Goal: Browse casually

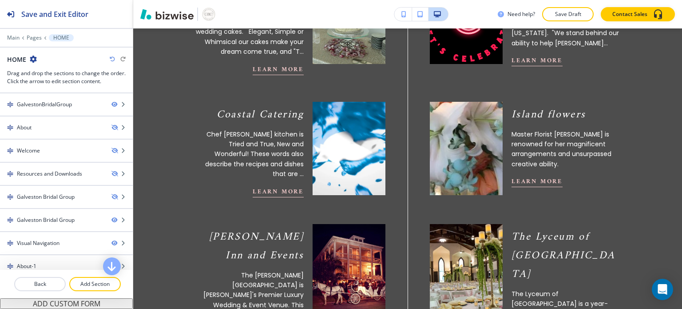
scroll to position [488, 0]
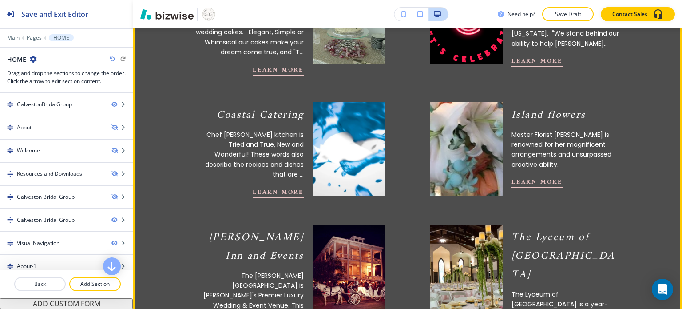
click at [259, 148] on p "Chef [PERSON_NAME] kitchen is Tried and True, New and Wonderful! These words al…" at bounding box center [249, 155] width 108 height 50
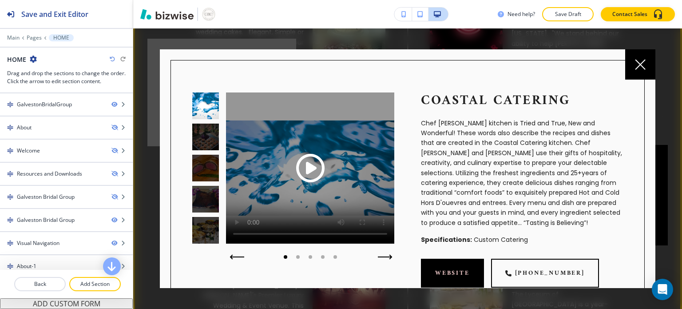
click at [385, 257] on icon "button" at bounding box center [385, 257] width 13 height 0
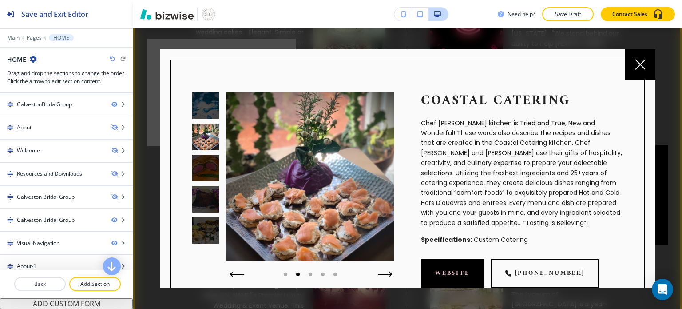
click at [385, 257] on img at bounding box center [310, 176] width 168 height 168
click at [385, 274] on icon "button" at bounding box center [385, 273] width 15 height 5
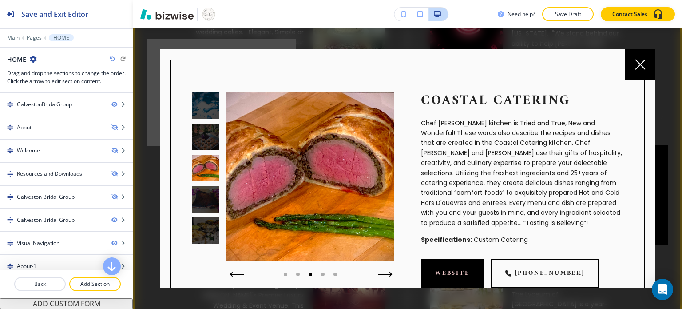
click at [385, 274] on icon "button" at bounding box center [385, 273] width 15 height 5
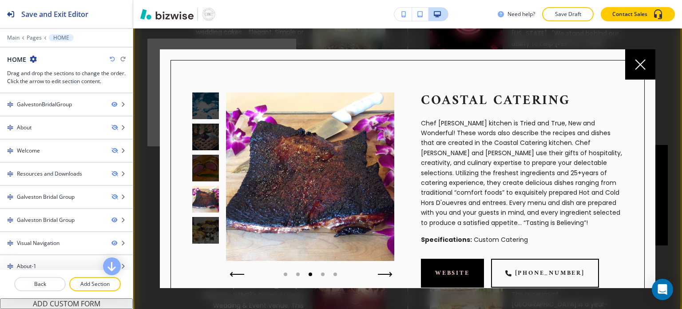
click at [385, 274] on icon "button" at bounding box center [385, 273] width 15 height 5
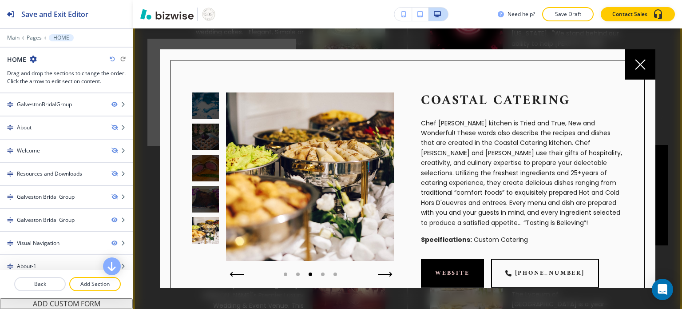
click at [385, 274] on icon "button" at bounding box center [385, 273] width 15 height 5
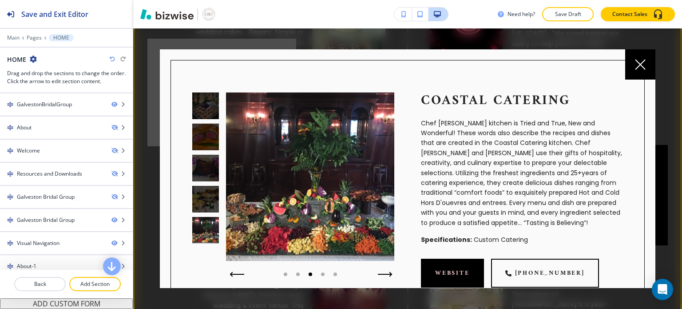
click at [385, 274] on icon "button" at bounding box center [385, 273] width 15 height 5
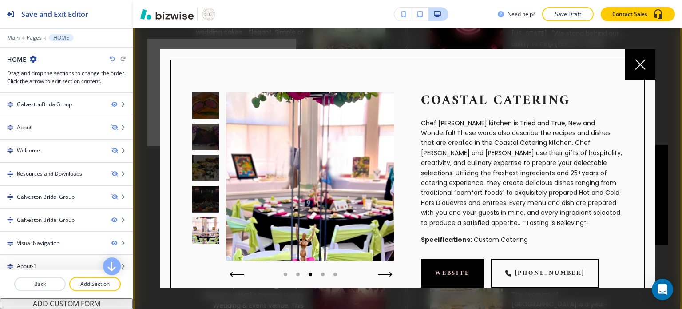
click at [385, 274] on icon "button" at bounding box center [385, 273] width 15 height 5
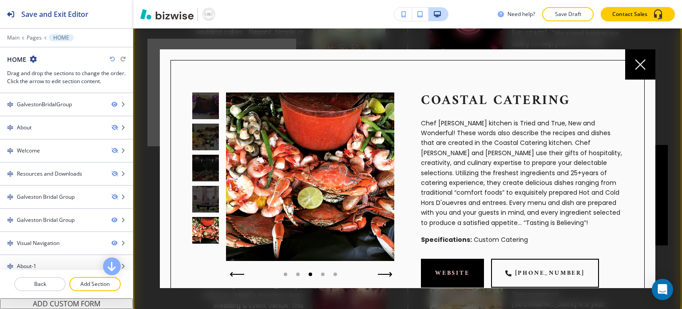
click at [385, 274] on icon "button" at bounding box center [385, 273] width 15 height 5
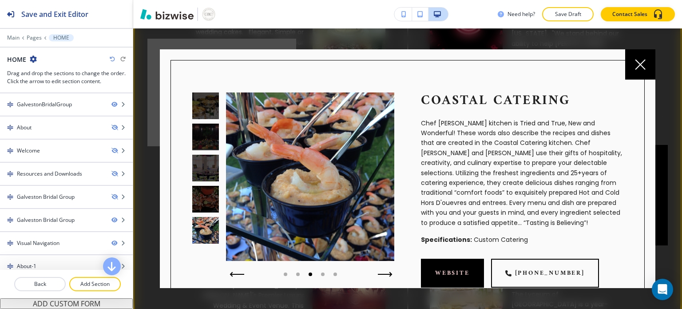
click at [385, 274] on icon "button" at bounding box center [385, 273] width 15 height 5
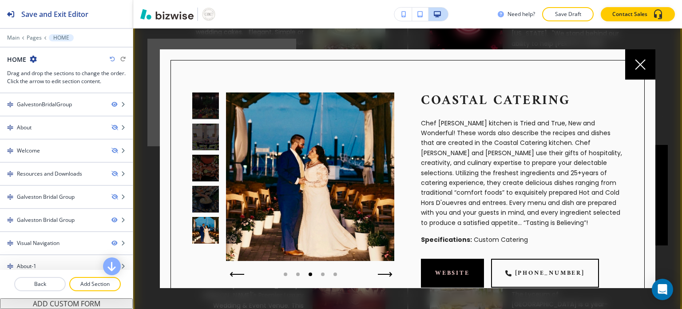
click at [385, 274] on icon "button" at bounding box center [385, 273] width 15 height 5
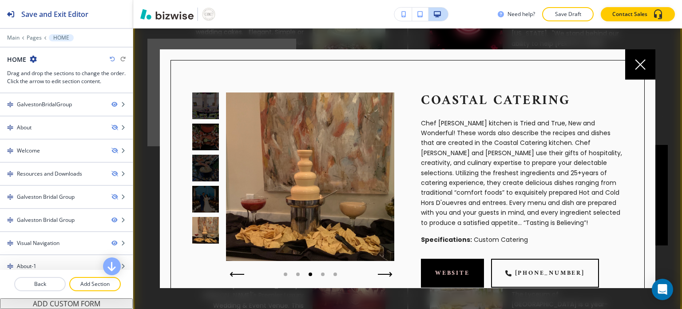
click at [385, 274] on icon "button" at bounding box center [385, 273] width 15 height 5
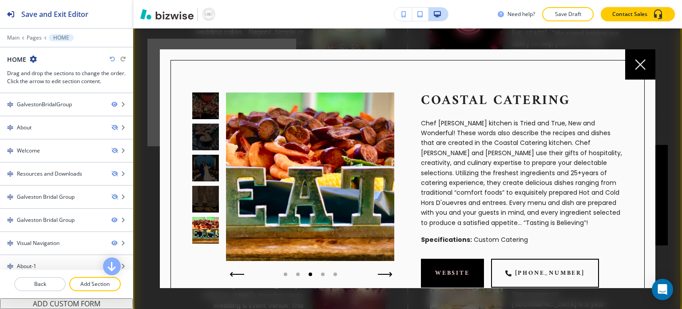
click at [385, 274] on icon "button" at bounding box center [385, 273] width 15 height 5
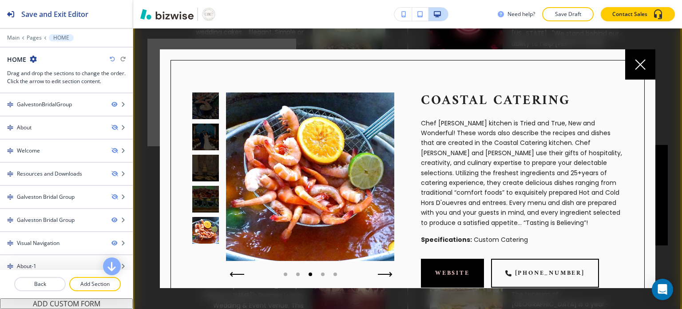
click at [385, 274] on icon "button" at bounding box center [385, 273] width 15 height 5
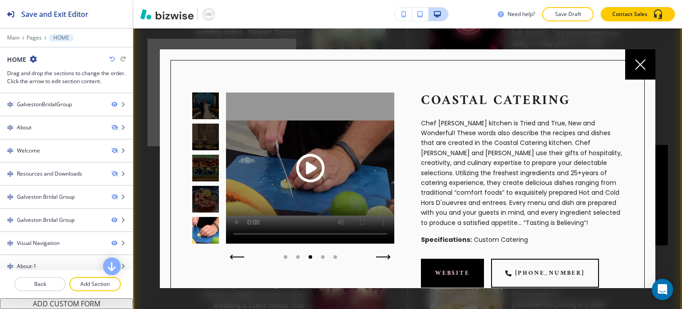
click at [315, 170] on span "Play button for video with title: undefined" at bounding box center [310, 168] width 28 height 28
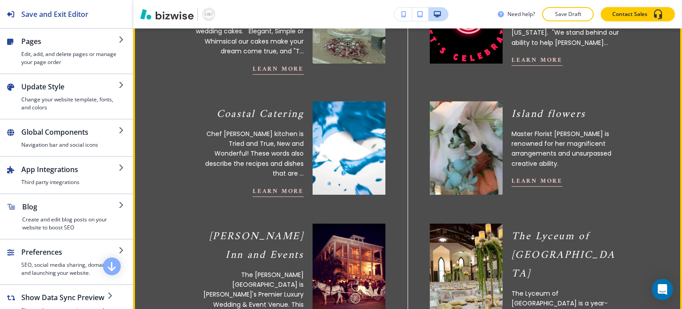
scroll to position [489, 0]
click at [270, 154] on p "Chef [PERSON_NAME] kitchen is Tried and True, New and Wonderful! These words al…" at bounding box center [249, 154] width 108 height 50
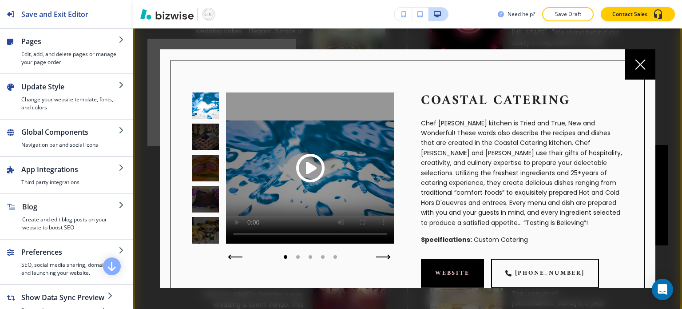
click at [231, 255] on icon "button" at bounding box center [235, 256] width 15 height 5
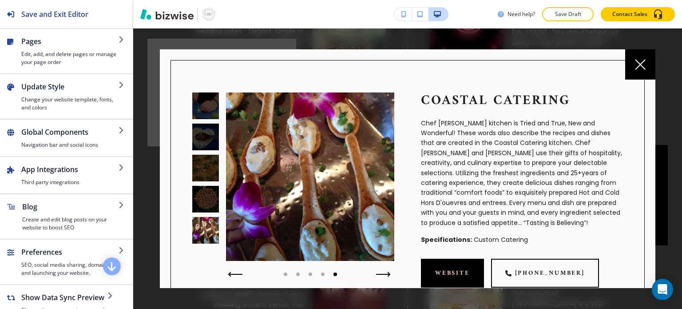
click at [231, 255] on img at bounding box center [310, 176] width 168 height 168
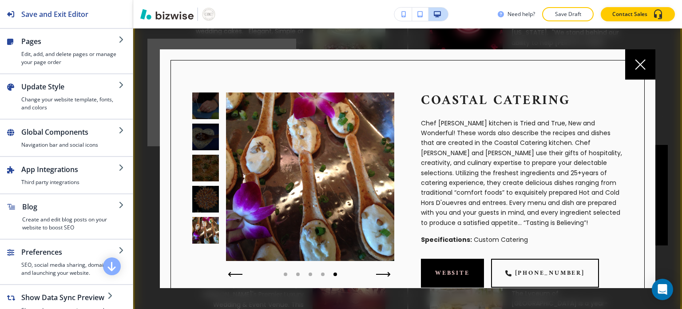
click at [236, 274] on icon "button" at bounding box center [235, 274] width 13 height 0
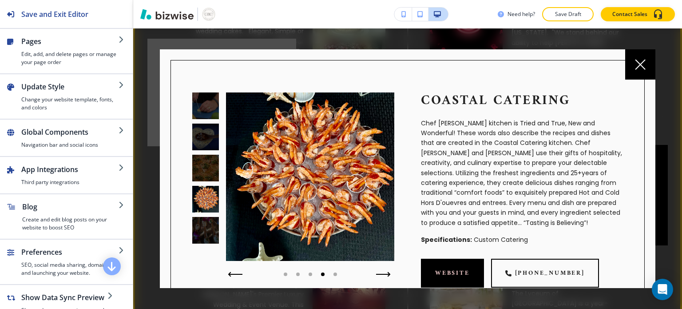
click at [236, 274] on icon "button" at bounding box center [235, 274] width 13 height 0
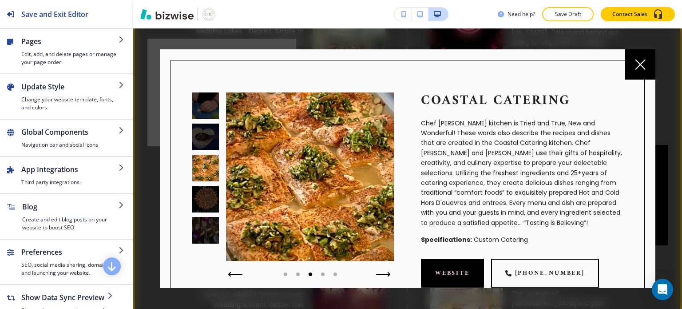
click at [236, 274] on icon "button" at bounding box center [235, 274] width 13 height 0
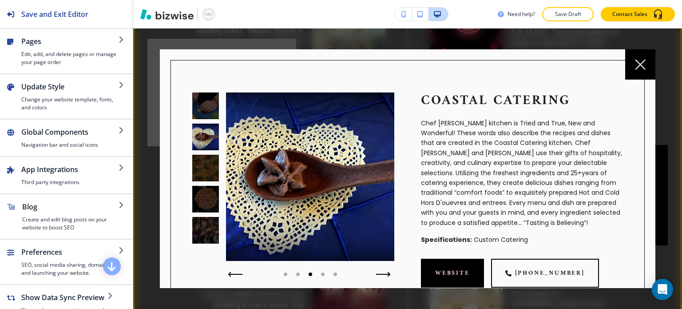
click at [236, 274] on icon "button" at bounding box center [235, 274] width 13 height 0
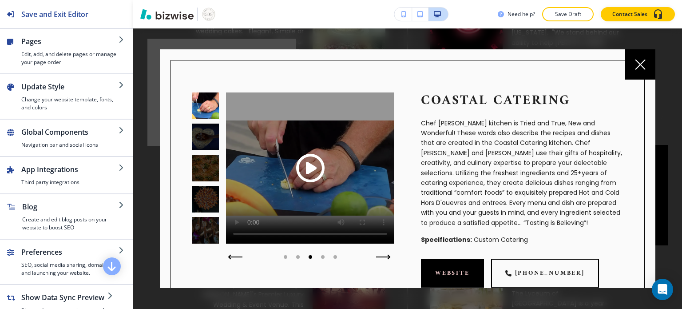
click at [236, 272] on div at bounding box center [293, 182] width 202 height 195
click at [310, 168] on span "Play button for video with title: undefined" at bounding box center [310, 168] width 28 height 28
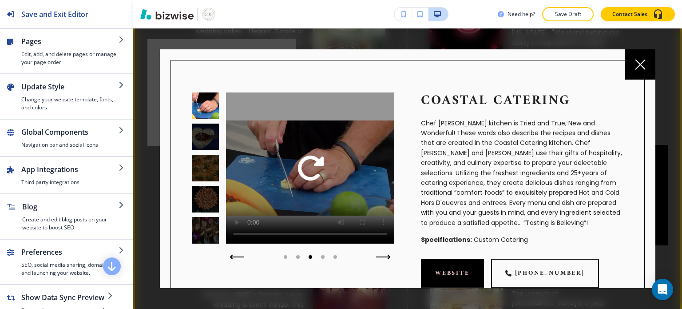
click at [385, 233] on div "Play button for video with title: undefined" at bounding box center [310, 167] width 168 height 151
